Goal: Transaction & Acquisition: Purchase product/service

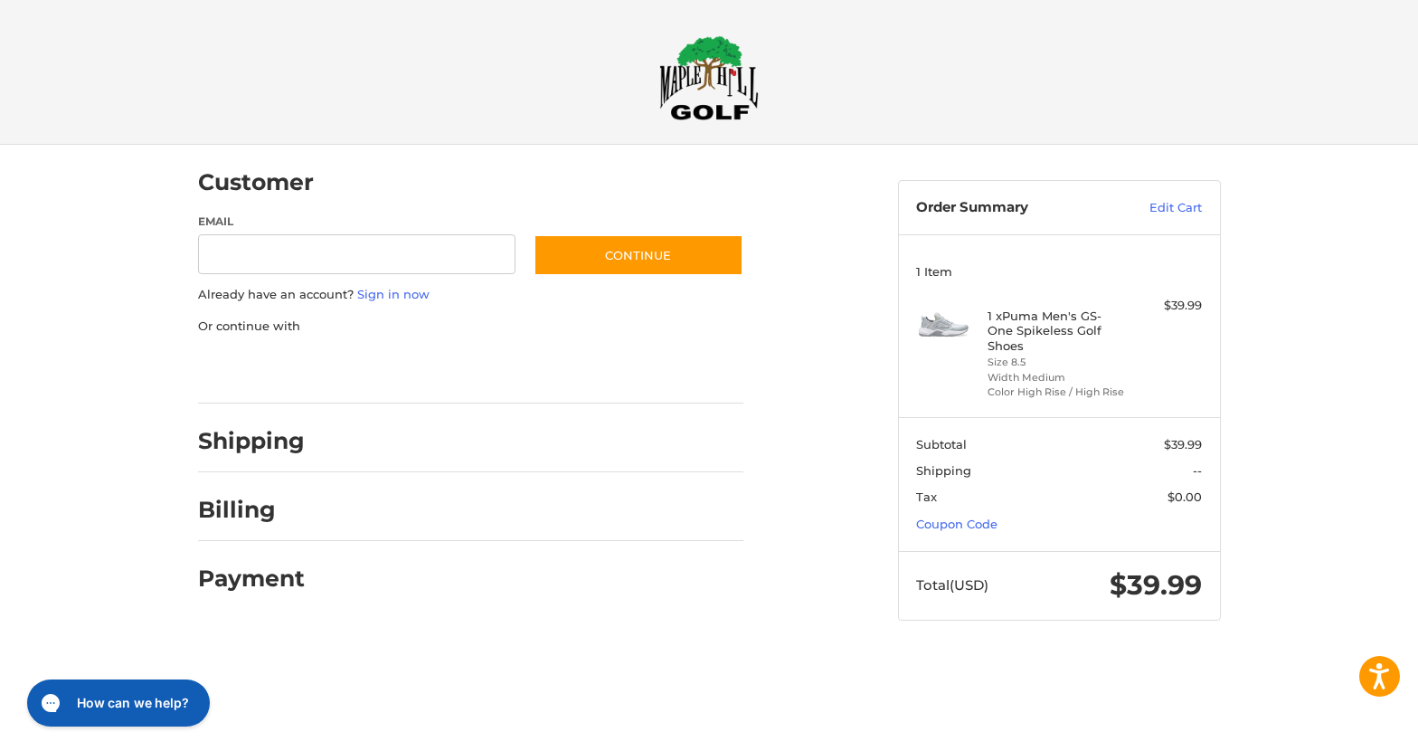
click at [254, 452] on h2 "Shipping" at bounding box center [251, 441] width 107 height 28
click at [266, 448] on h2 "Shipping" at bounding box center [251, 441] width 107 height 28
click at [978, 479] on span "Shipping" at bounding box center [1038, 471] width 245 height 18
click at [252, 440] on h2 "Shipping" at bounding box center [251, 441] width 107 height 28
click at [403, 269] on input "Email" at bounding box center [357, 254] width 318 height 41
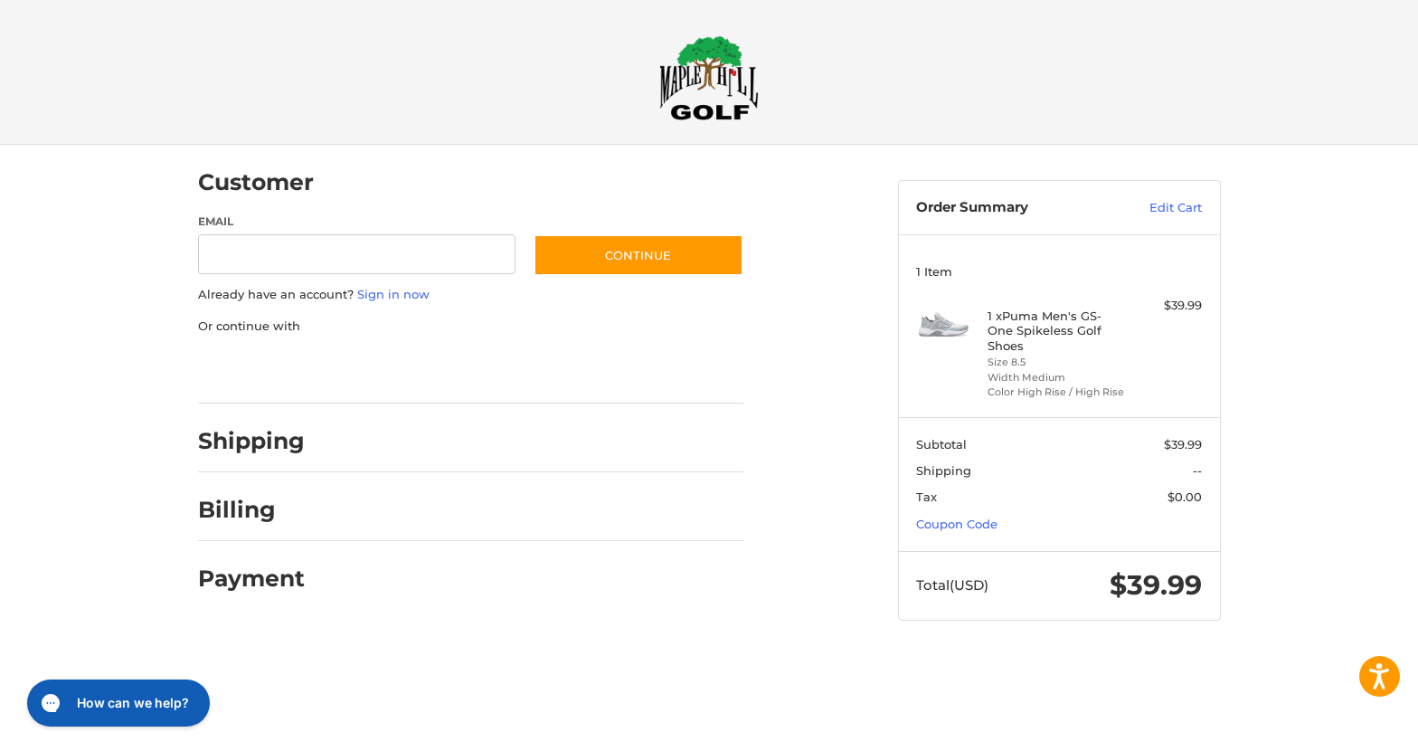
drag, startPoint x: 282, startPoint y: 324, endPoint x: 277, endPoint y: 315, distance: 10.5
click at [277, 315] on div "Email Subscribe to our newsletter. Continue Already have an account? Sign in no…" at bounding box center [470, 301] width 545 height 177
